Goal: Register for event/course

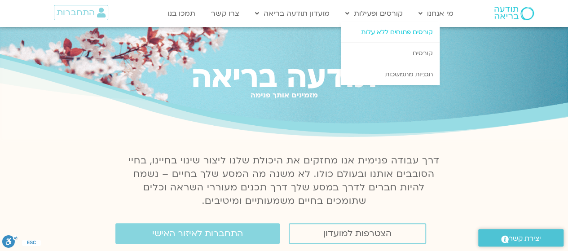
click at [386, 30] on link "קורסים פתוחים ללא עלות" at bounding box center [390, 32] width 99 height 21
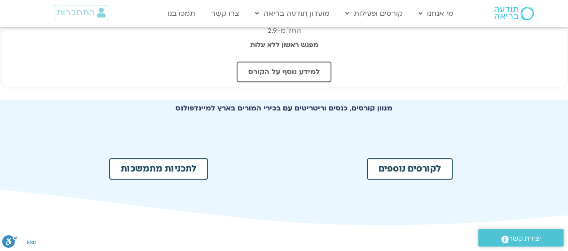
scroll to position [449, 0]
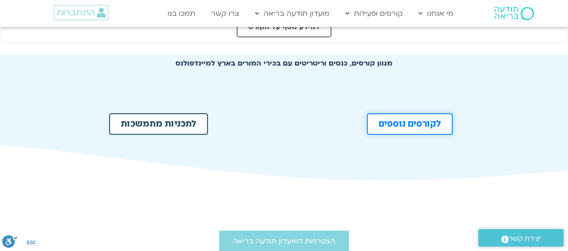
click at [435, 125] on span "לקורסים נוספים" at bounding box center [409, 123] width 62 height 9
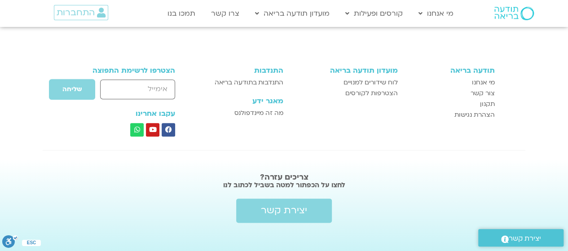
scroll to position [289, 0]
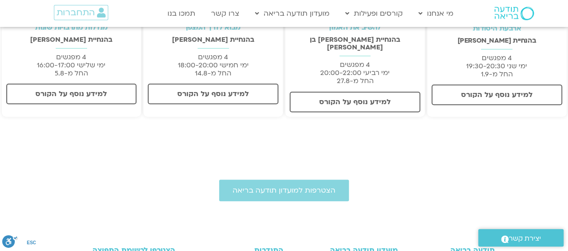
drag, startPoint x: 0, startPoint y: 0, endPoint x: 436, endPoint y: 126, distance: 454.1
